Goal: Register for event/course

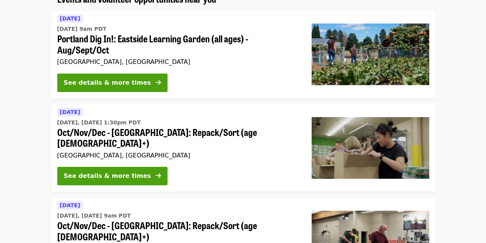
scroll to position [78, 0]
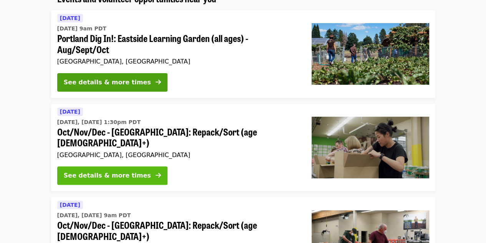
click at [99, 171] on div "See details & more times" at bounding box center [107, 175] width 87 height 9
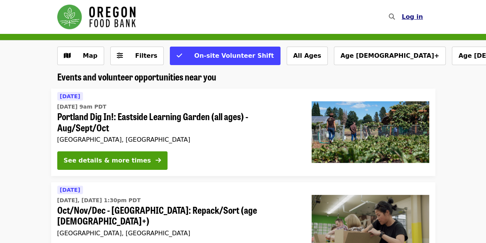
click at [412, 15] on span "Log in" at bounding box center [412, 16] width 21 height 7
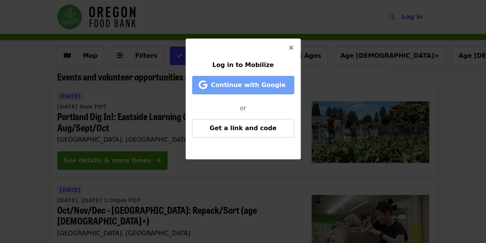
click at [268, 85] on span "Continue with Google" at bounding box center [248, 84] width 75 height 7
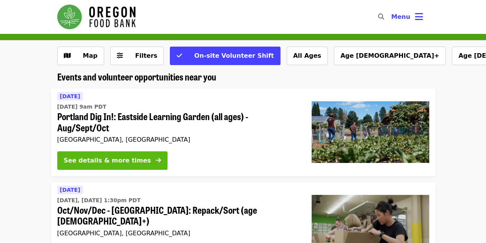
click at [108, 159] on div "See details & more times" at bounding box center [107, 160] width 87 height 9
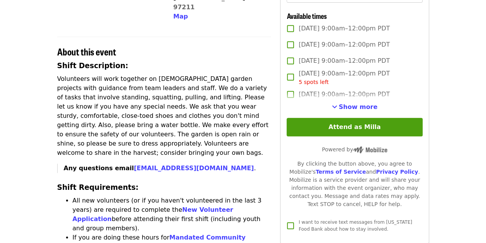
scroll to position [226, 0]
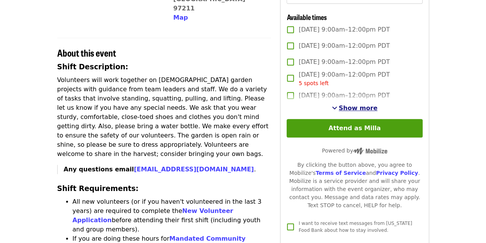
click at [341, 113] on button "Show more" at bounding box center [355, 107] width 46 height 9
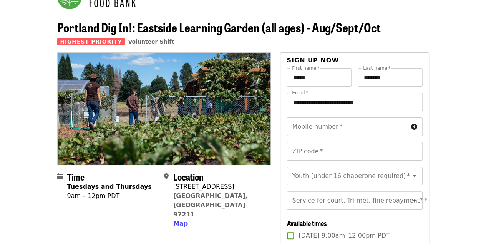
scroll to position [20, 0]
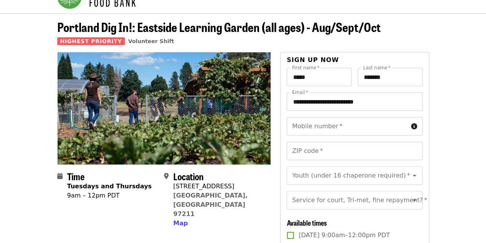
click at [131, 162] on img at bounding box center [164, 107] width 213 height 111
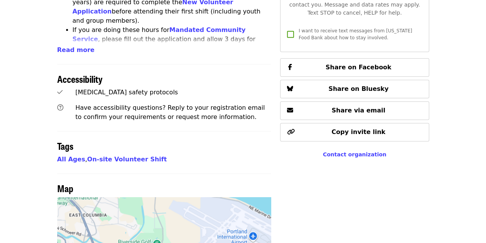
scroll to position [436, 0]
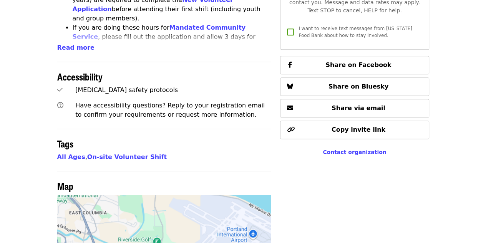
drag, startPoint x: 221, startPoint y: 141, endPoint x: 195, endPoint y: 140, distance: 26.5
drag, startPoint x: 195, startPoint y: 140, endPoint x: 190, endPoint y: 111, distance: 29.6
click at [190, 128] on section "Tags All Ages , On-site Volunteer Shift" at bounding box center [164, 144] width 214 height 33
click at [190, 128] on div "Tags" at bounding box center [164, 138] width 214 height 21
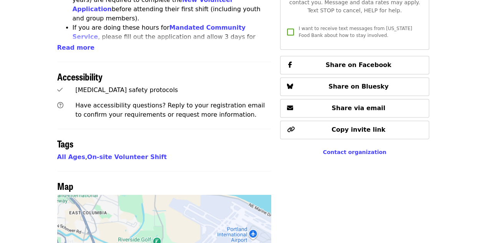
click at [190, 128] on div "Tags" at bounding box center [164, 138] width 214 height 21
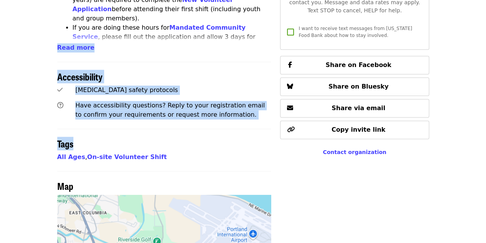
drag, startPoint x: 190, startPoint y: 111, endPoint x: 147, endPoint y: 20, distance: 101.1
